Goal: Navigation & Orientation: Find specific page/section

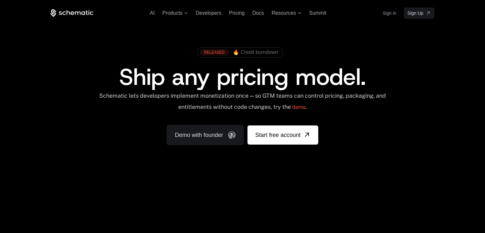
drag, startPoint x: 476, startPoint y: 0, endPoint x: 341, endPoint y: 153, distance: 204.1
click at [342, 153] on div "RELEASED 🔥 Credit burndown Ship any pricing model. Schematic lets developers im…" at bounding box center [242, 95] width 415 height 152
